Goal: Task Accomplishment & Management: Manage account settings

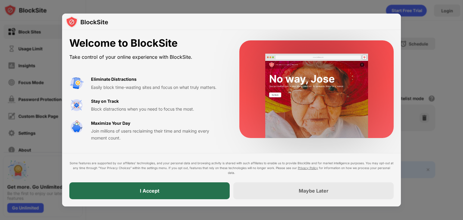
click at [182, 192] on div "I Accept" at bounding box center [149, 190] width 160 height 17
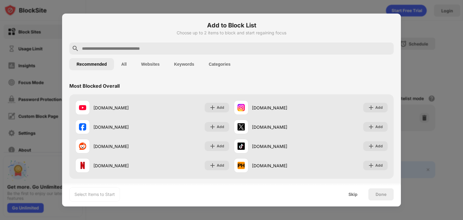
click at [156, 49] on input "text" at bounding box center [236, 48] width 310 height 7
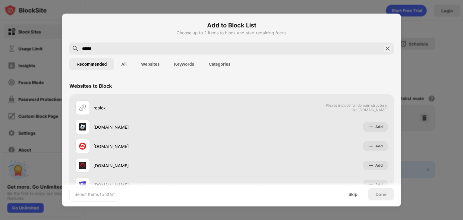
type input "******"
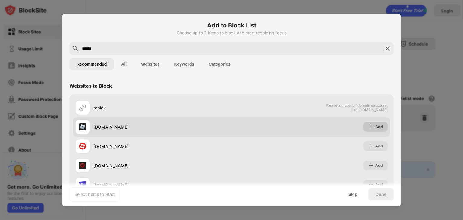
click at [375, 129] on div "Add" at bounding box center [379, 127] width 8 height 6
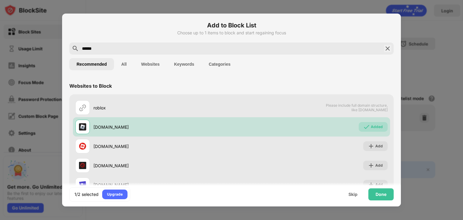
click at [125, 45] on input "******" at bounding box center [231, 48] width 300 height 7
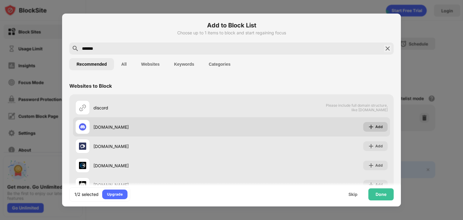
click at [376, 125] on div "Add" at bounding box center [379, 127] width 8 height 6
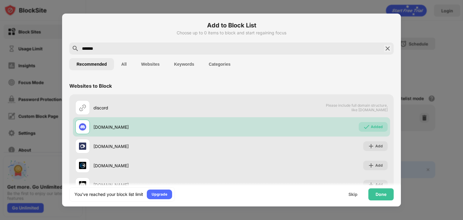
click at [221, 44] on div "*******" at bounding box center [231, 48] width 324 height 12
click at [219, 46] on input "*******" at bounding box center [231, 48] width 300 height 7
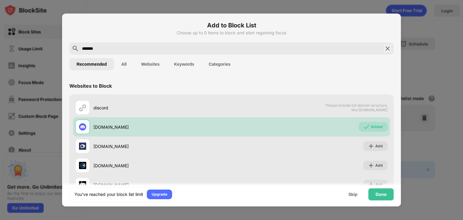
click at [219, 46] on input "*******" at bounding box center [231, 48] width 300 height 7
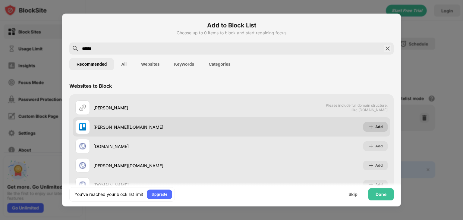
type input "******"
click at [370, 126] on img at bounding box center [371, 127] width 6 height 6
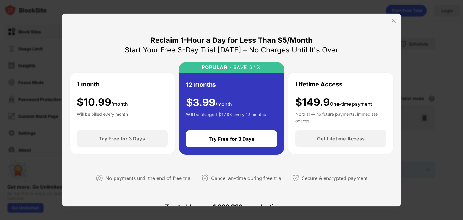
click at [392, 19] on img at bounding box center [394, 21] width 6 height 6
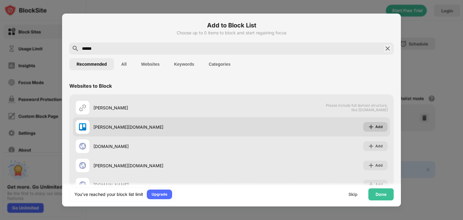
click at [370, 126] on img at bounding box center [371, 127] width 6 height 6
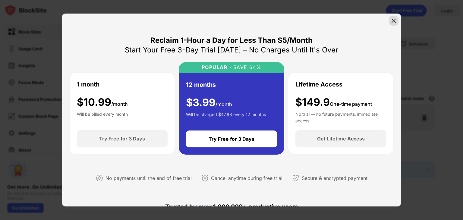
click at [392, 22] on img at bounding box center [394, 21] width 6 height 6
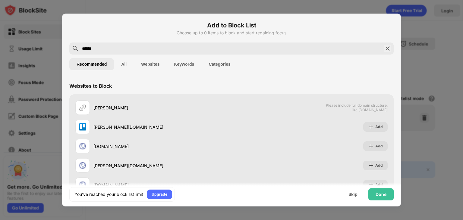
click at [128, 63] on button "All" at bounding box center [124, 64] width 20 height 12
click at [102, 64] on button "Recommended" at bounding box center [91, 64] width 45 height 12
click at [385, 196] on div "Done" at bounding box center [381, 194] width 11 height 5
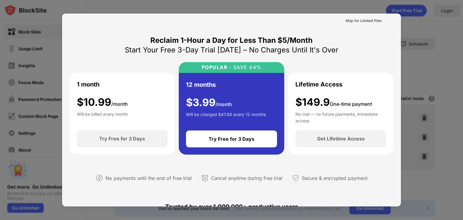
drag, startPoint x: 414, startPoint y: 173, endPoint x: 410, endPoint y: 161, distance: 12.3
click at [414, 172] on div at bounding box center [231, 110] width 463 height 220
click at [354, 20] on div "Skip for Limited Plan" at bounding box center [363, 21] width 36 height 6
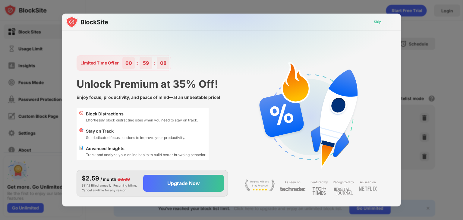
click at [375, 20] on div "Skip" at bounding box center [378, 22] width 8 height 6
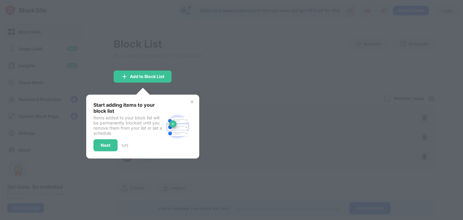
click at [193, 101] on img at bounding box center [192, 101] width 5 height 5
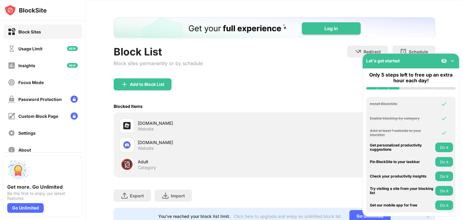
scroll to position [46, 0]
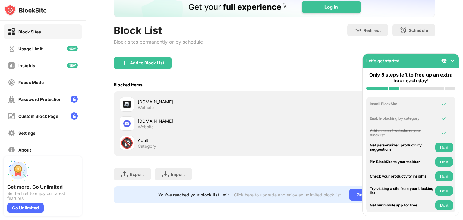
click at [452, 61] on img at bounding box center [452, 61] width 6 height 6
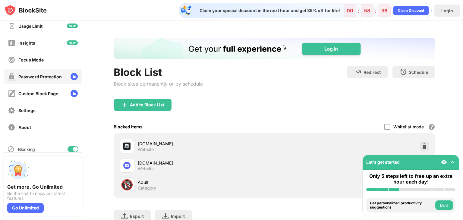
scroll to position [0, 0]
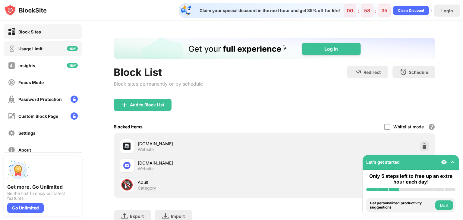
click at [48, 48] on div "Usage Limit" at bounding box center [43, 48] width 78 height 14
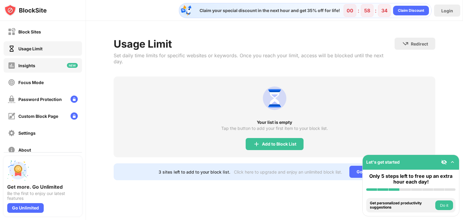
click at [41, 69] on div "Insights" at bounding box center [43, 65] width 78 height 14
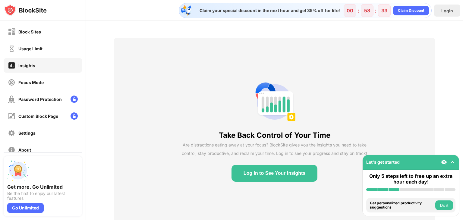
click at [38, 55] on div "Usage Limit" at bounding box center [43, 48] width 78 height 14
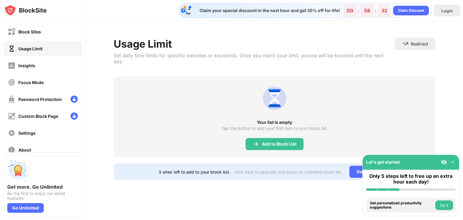
click at [274, 138] on div "Add to Block List" at bounding box center [275, 144] width 58 height 12
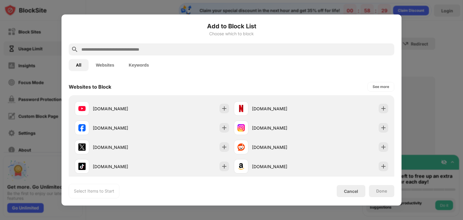
click at [244, 50] on input "text" at bounding box center [236, 49] width 311 height 7
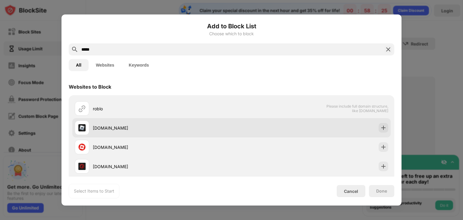
type input "*****"
click at [379, 128] on div at bounding box center [384, 128] width 10 height 10
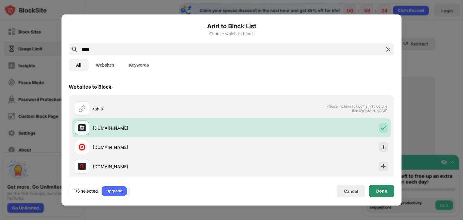
click at [384, 193] on div "Done" at bounding box center [381, 191] width 25 height 12
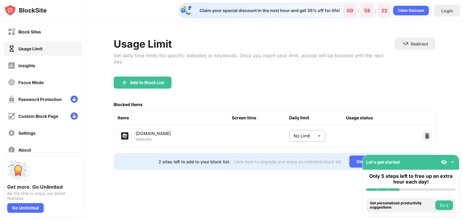
click at [327, 130] on div "No Limit ******** ​" at bounding box center [317, 136] width 57 height 12
click at [324, 128] on body "Block Sites Usage Limit Insights Focus Mode Password Protection Custom Block Pa…" at bounding box center [231, 110] width 463 height 220
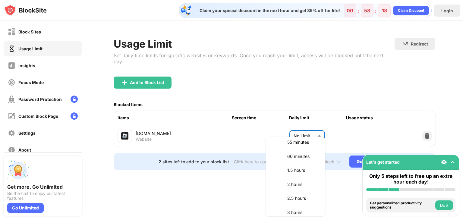
scroll to position [151, 0]
click at [304, 165] on p "60 minutes" at bounding box center [302, 167] width 31 height 7
type input "**"
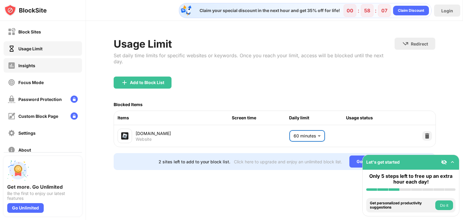
click at [31, 68] on div "Insights" at bounding box center [21, 66] width 27 height 8
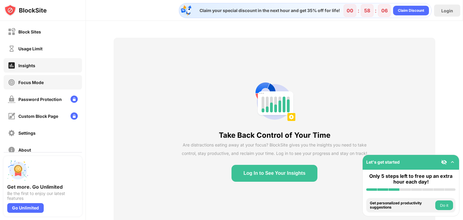
click at [38, 87] on div "Focus Mode" at bounding box center [43, 82] width 78 height 14
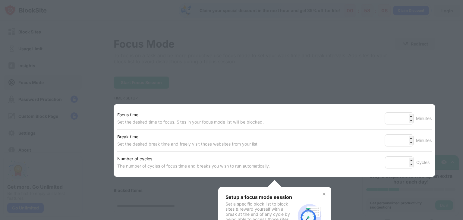
click at [49, 65] on div at bounding box center [231, 110] width 463 height 220
click at [258, 82] on div at bounding box center [231, 110] width 463 height 220
click at [322, 192] on img at bounding box center [324, 194] width 5 height 5
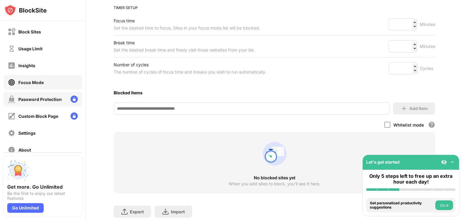
click at [45, 114] on div "Custom Block Page" at bounding box center [38, 116] width 40 height 5
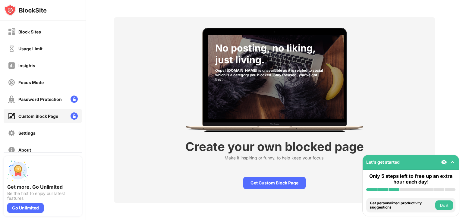
scroll to position [25, 0]
click at [33, 133] on div "Settings" at bounding box center [26, 133] width 17 height 5
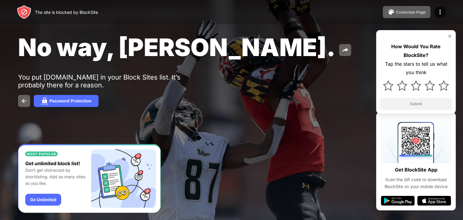
click at [449, 37] on img at bounding box center [449, 36] width 5 height 5
